Goal: Find specific page/section: Find specific page/section

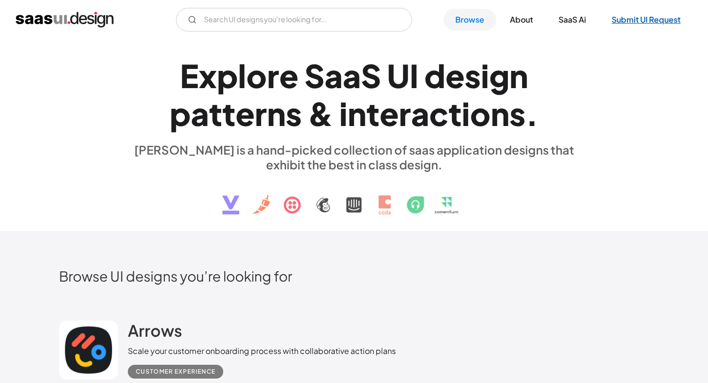
click at [648, 21] on link "Submit UI Request" at bounding box center [646, 20] width 92 height 22
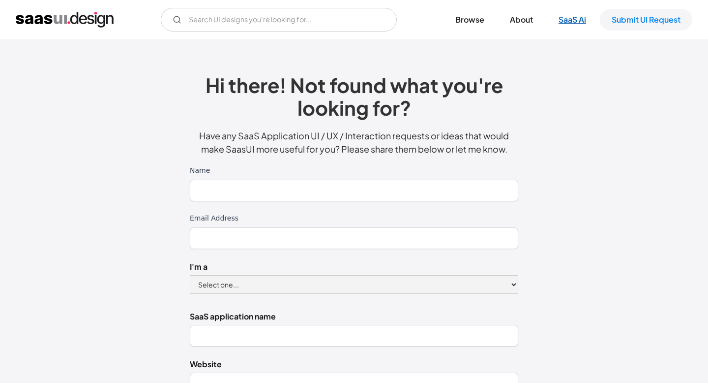
click at [571, 19] on link "SaaS Ai" at bounding box center [572, 20] width 51 height 22
click at [616, 161] on div "Hi there! Not found what you're looking for? Have any SaaS Application UI / UX …" at bounding box center [354, 337] width 638 height 576
click at [588, 161] on div "Hi there! Not found what you're looking for? Have any SaaS Application UI / UX …" at bounding box center [354, 337] width 638 height 576
